Goal: Use online tool/utility: Utilize a website feature to perform a specific function

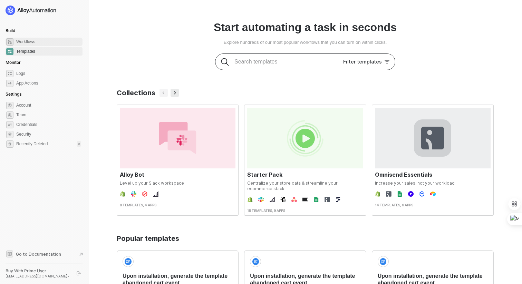
click at [42, 44] on span "Workflows" at bounding box center [48, 42] width 65 height 8
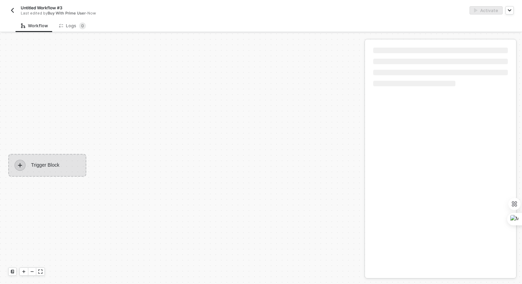
scroll to position [13, 0]
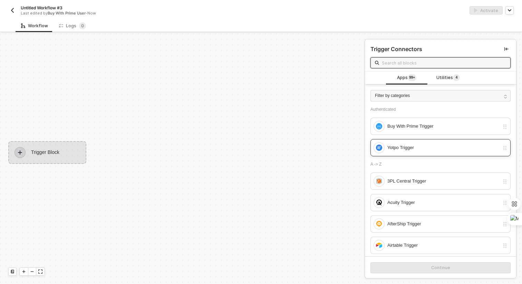
click at [418, 146] on div "Yotpo Trigger" at bounding box center [444, 148] width 112 height 8
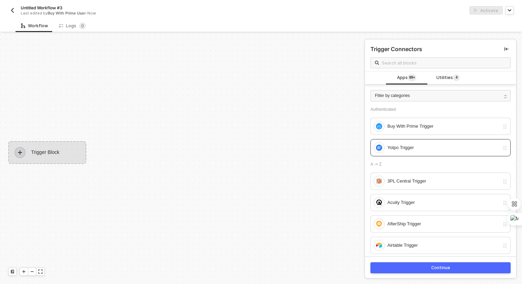
click at [439, 266] on div "Continue" at bounding box center [441, 268] width 19 height 6
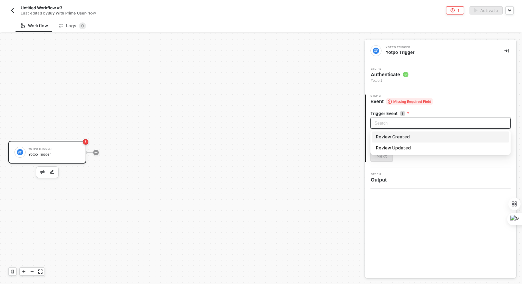
click at [396, 123] on input "search" at bounding box center [441, 123] width 132 height 10
click at [402, 138] on div "Review Created" at bounding box center [440, 137] width 129 height 8
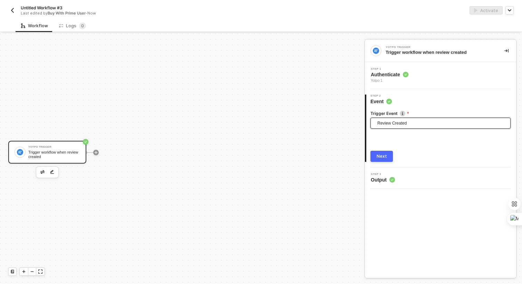
click at [384, 155] on div "Next" at bounding box center [382, 157] width 10 height 6
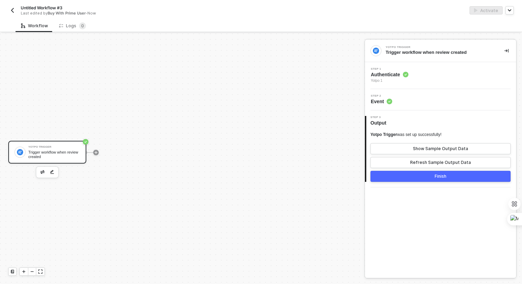
click at [459, 178] on button "Finish" at bounding box center [441, 176] width 140 height 11
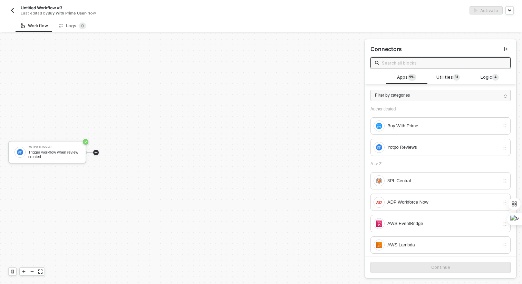
click at [97, 152] on icon "icon-play" at bounding box center [96, 152] width 3 height 3
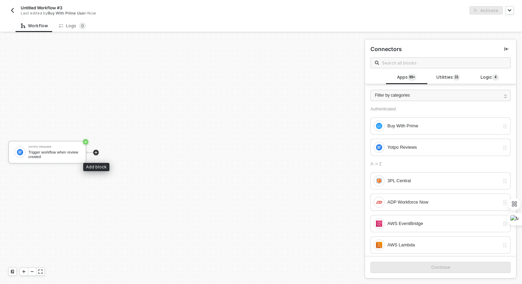
click at [97, 153] on icon "icon-play" at bounding box center [96, 153] width 4 height 4
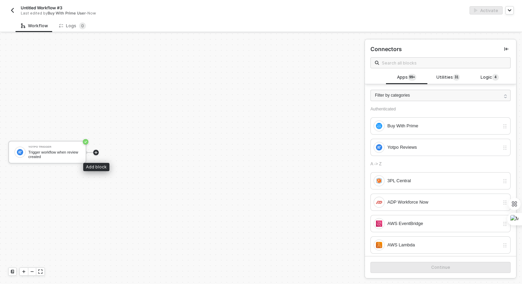
click at [94, 155] on div at bounding box center [96, 153] width 6 height 6
click at [95, 153] on icon "icon-play" at bounding box center [96, 153] width 4 height 4
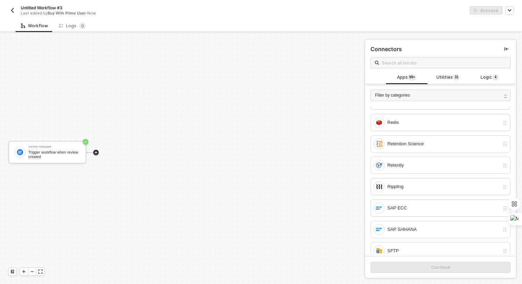
scroll to position [2651, 0]
